Goal: Information Seeking & Learning: Understand process/instructions

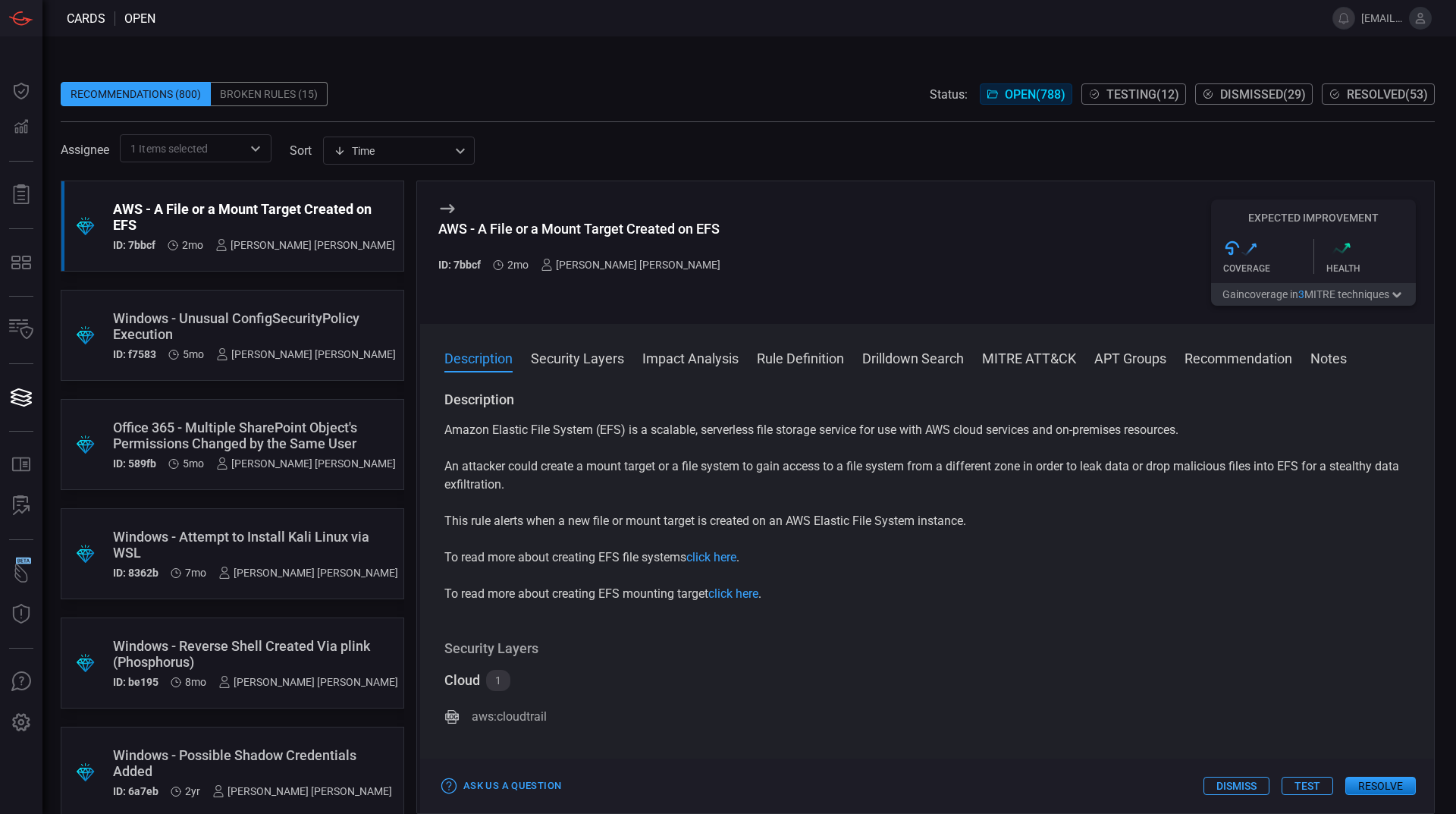
scroll to position [22, 0]
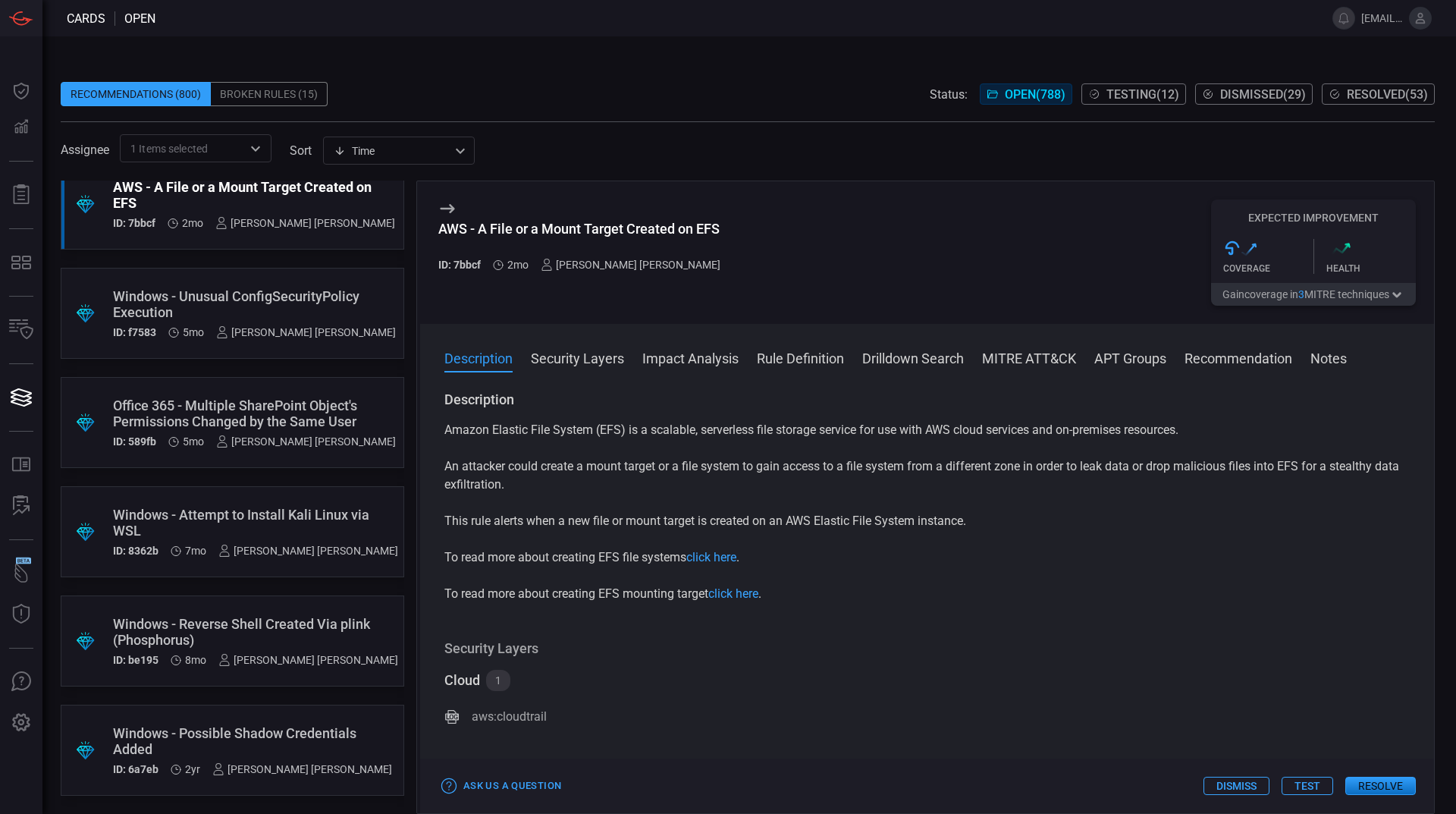
click at [549, 360] on button "Security Layers" at bounding box center [578, 356] width 94 height 18
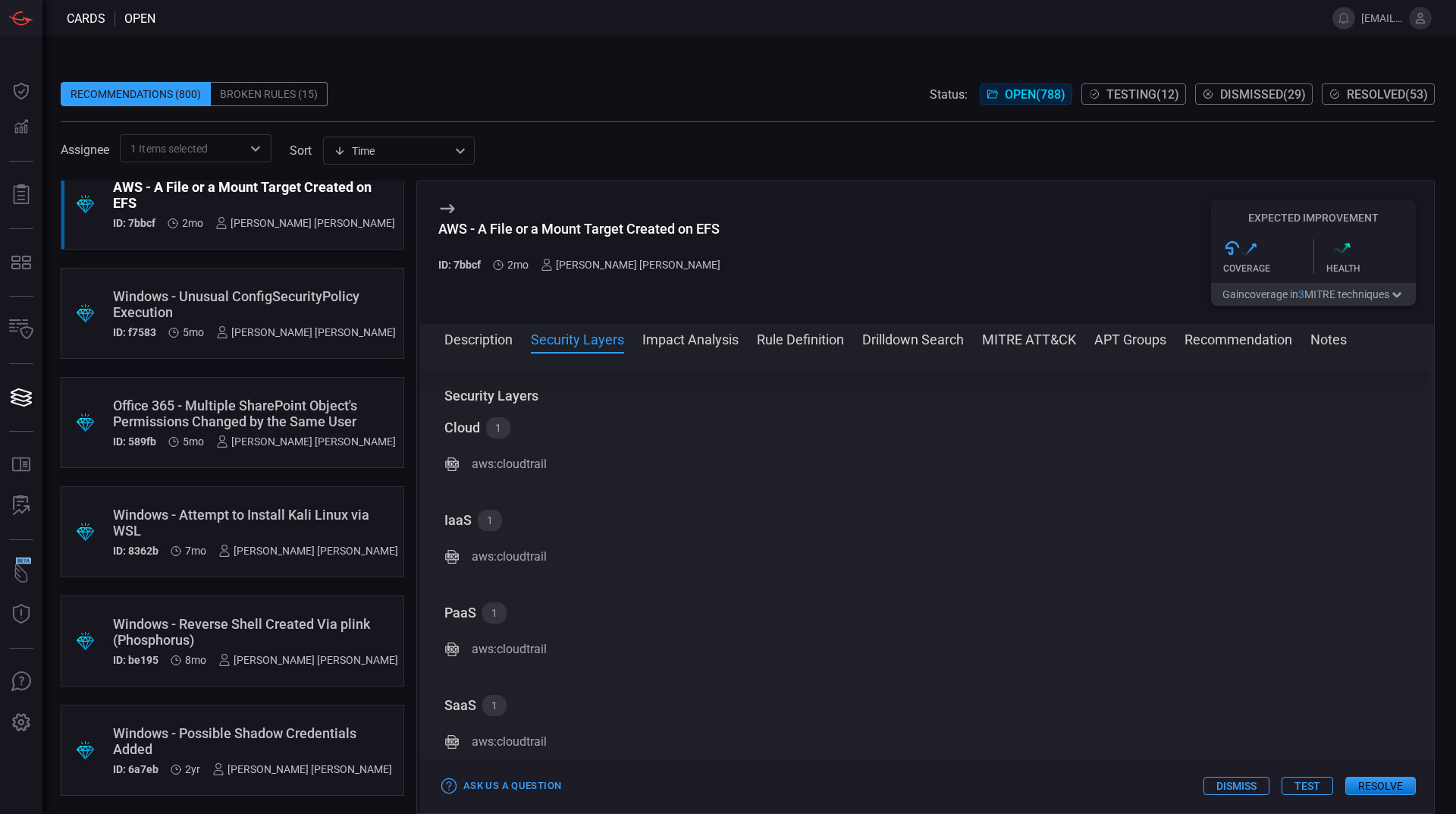
click at [672, 342] on button "Impact Analysis" at bounding box center [690, 338] width 96 height 18
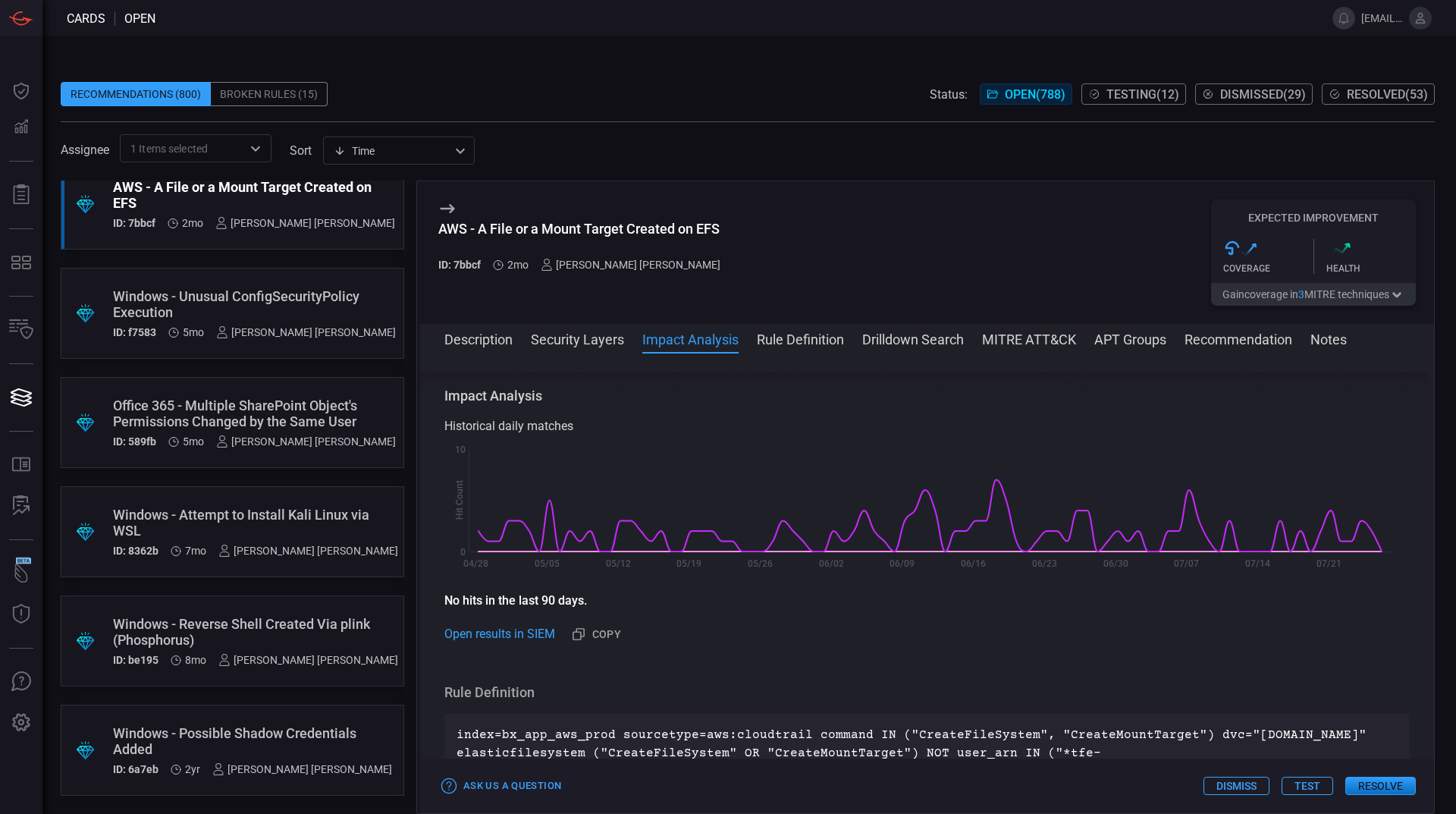
click at [821, 344] on button "Rule Definition" at bounding box center [800, 338] width 87 height 18
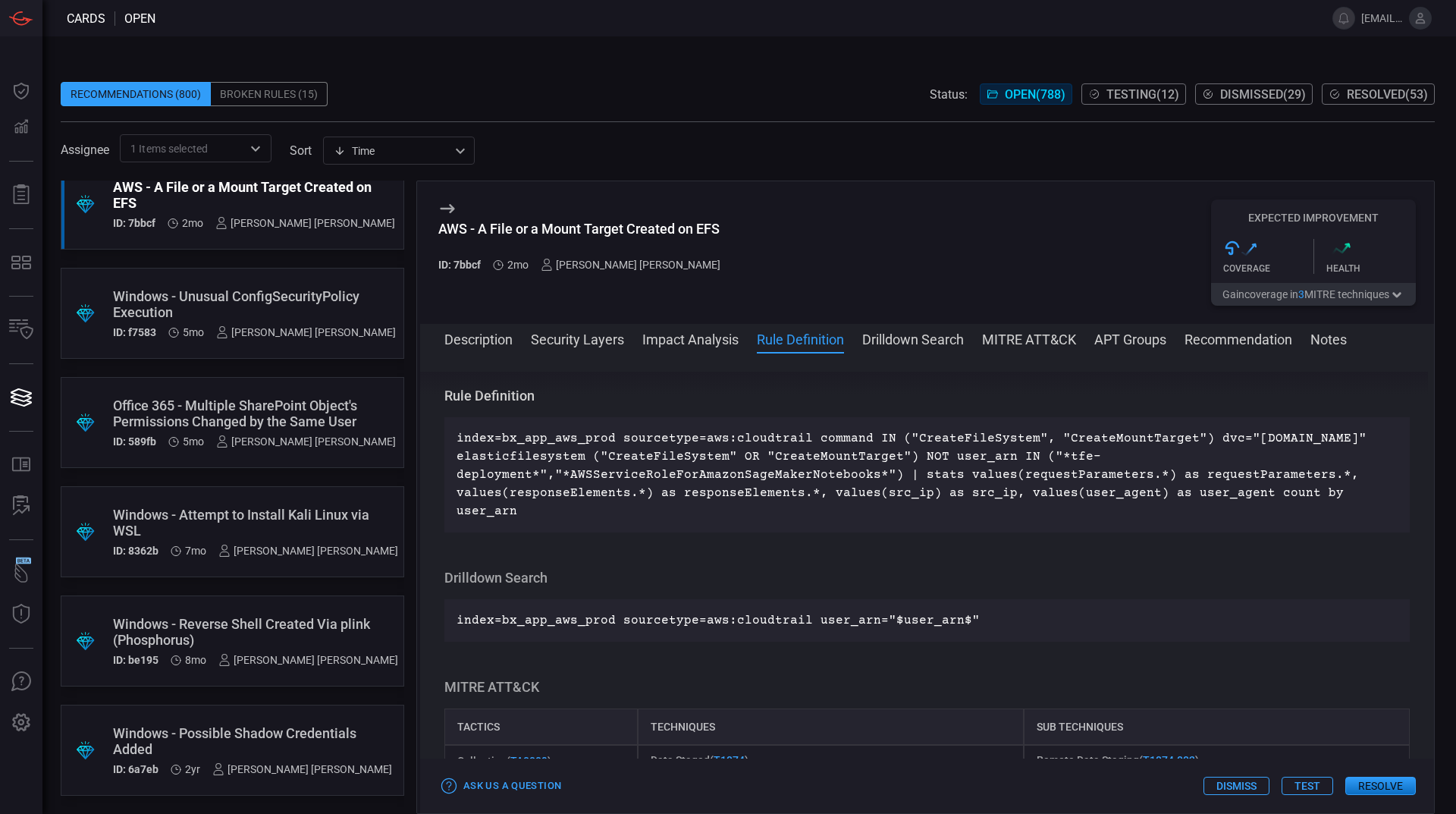
click at [218, 310] on div "Windows - Unusual ConfigSecurityPolicy Execution" at bounding box center [254, 304] width 283 height 32
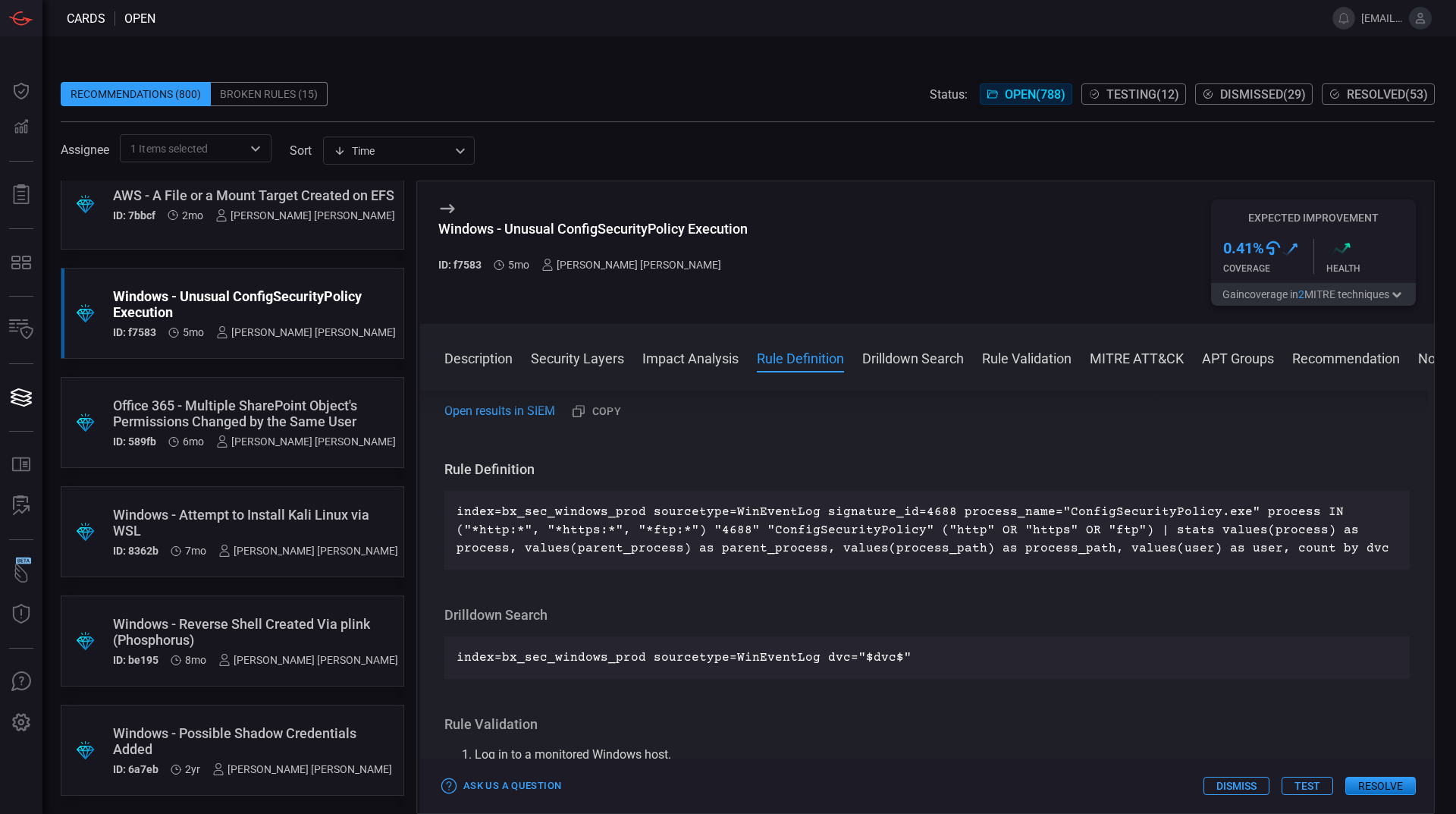
scroll to position [664, 0]
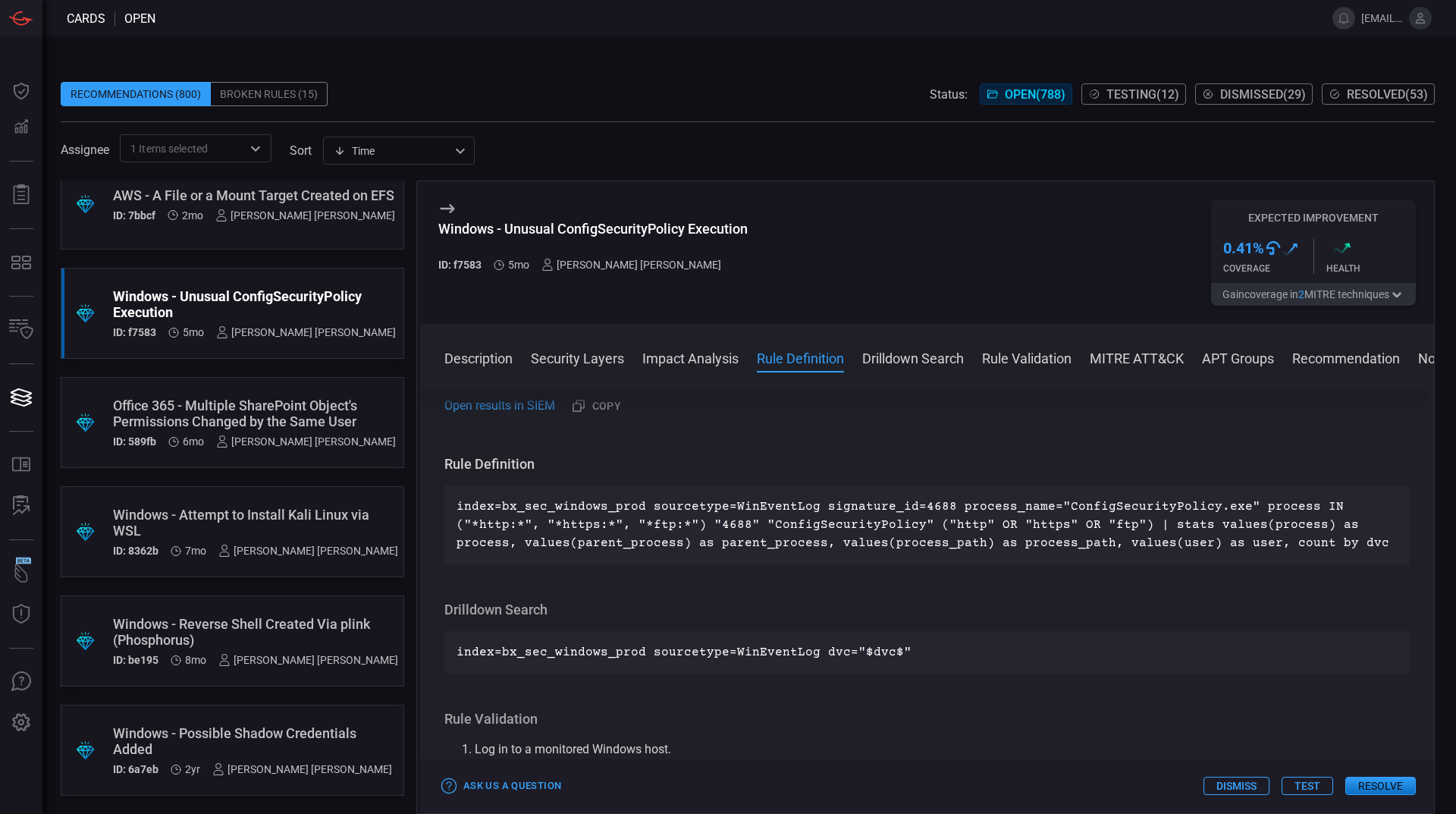
click at [496, 356] on button "Description" at bounding box center [478, 356] width 68 height 18
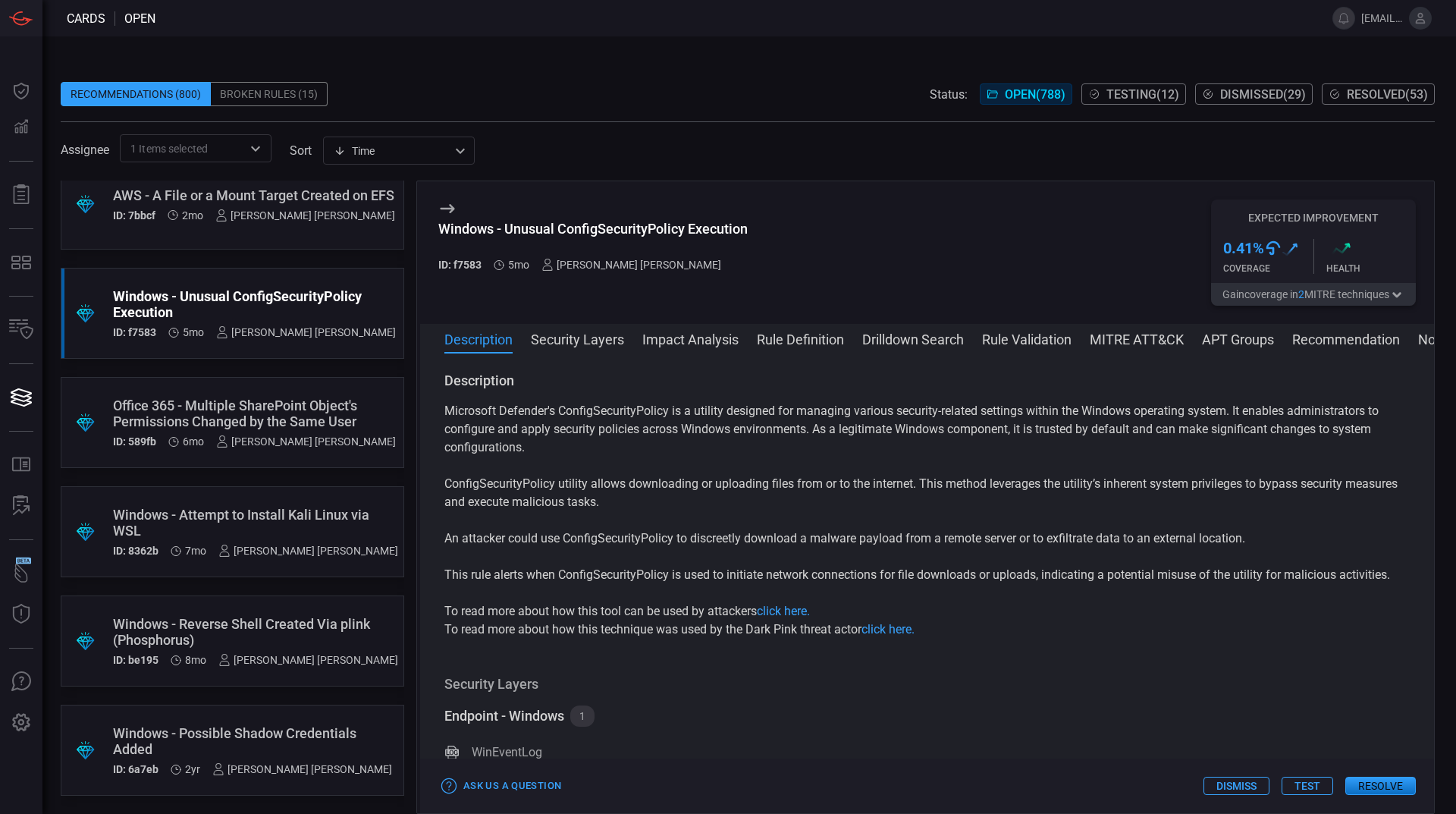
click at [505, 361] on span at bounding box center [927, 359] width 1014 height 24
click at [588, 363] on span at bounding box center [927, 359] width 1014 height 24
click at [820, 342] on button "Rule Definition" at bounding box center [800, 338] width 87 height 18
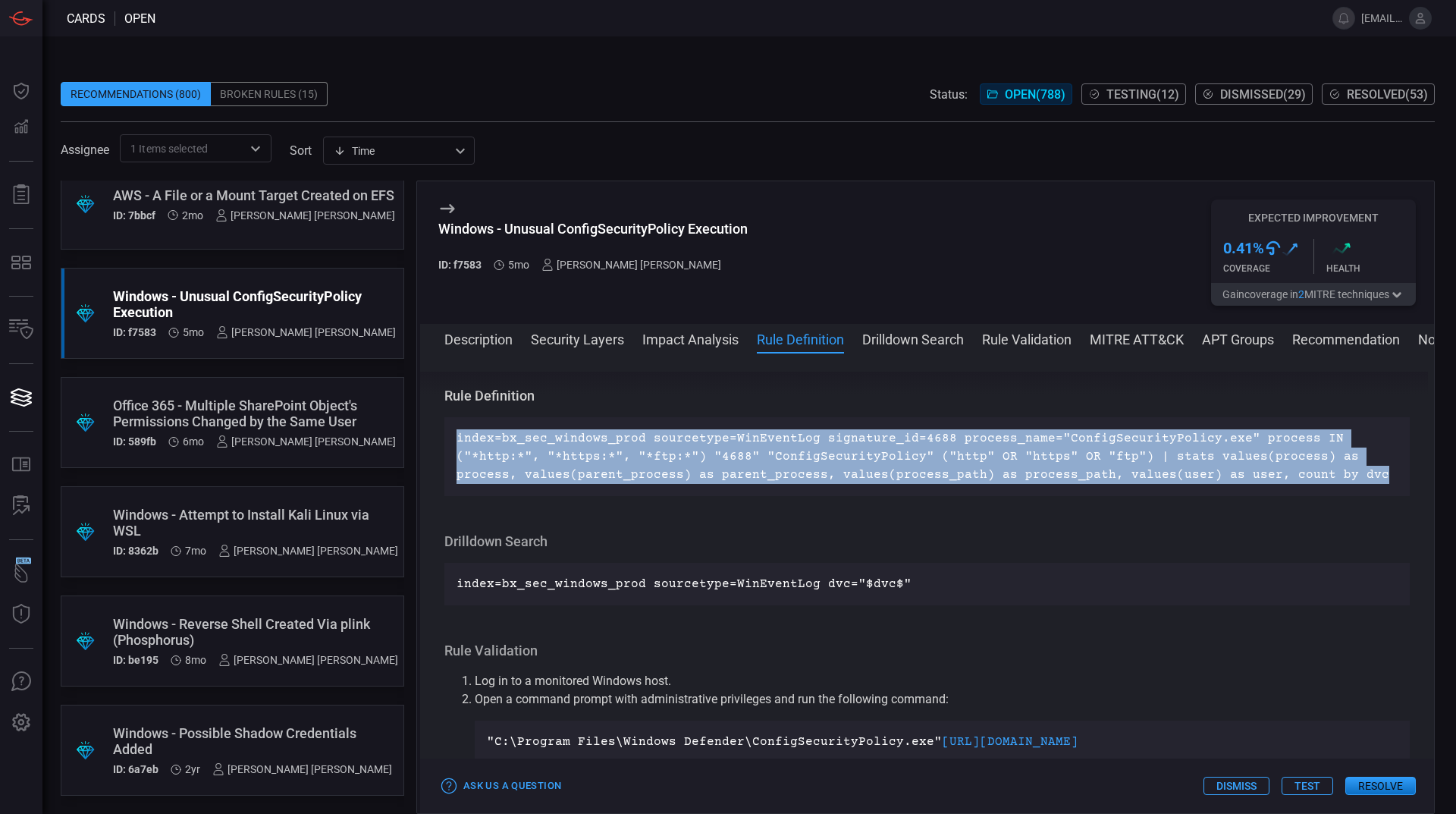
drag, startPoint x: 455, startPoint y: 440, endPoint x: 1380, endPoint y: 484, distance: 926.0
click at [1380, 484] on div "index=bx_sec_windows_prod sourcetype=WinEventLog signature_id=4688 process_name…" at bounding box center [927, 457] width 965 height 79
copy p "index=bx_sec_windows_prod sourcetype=WinEventLog signature_id=4688 process_name…"
click at [1380, 484] on p "index=bx_sec_windows_prod sourcetype=WinEventLog signature_id=4688 process_name…" at bounding box center [927, 457] width 941 height 54
